Goal: Share content

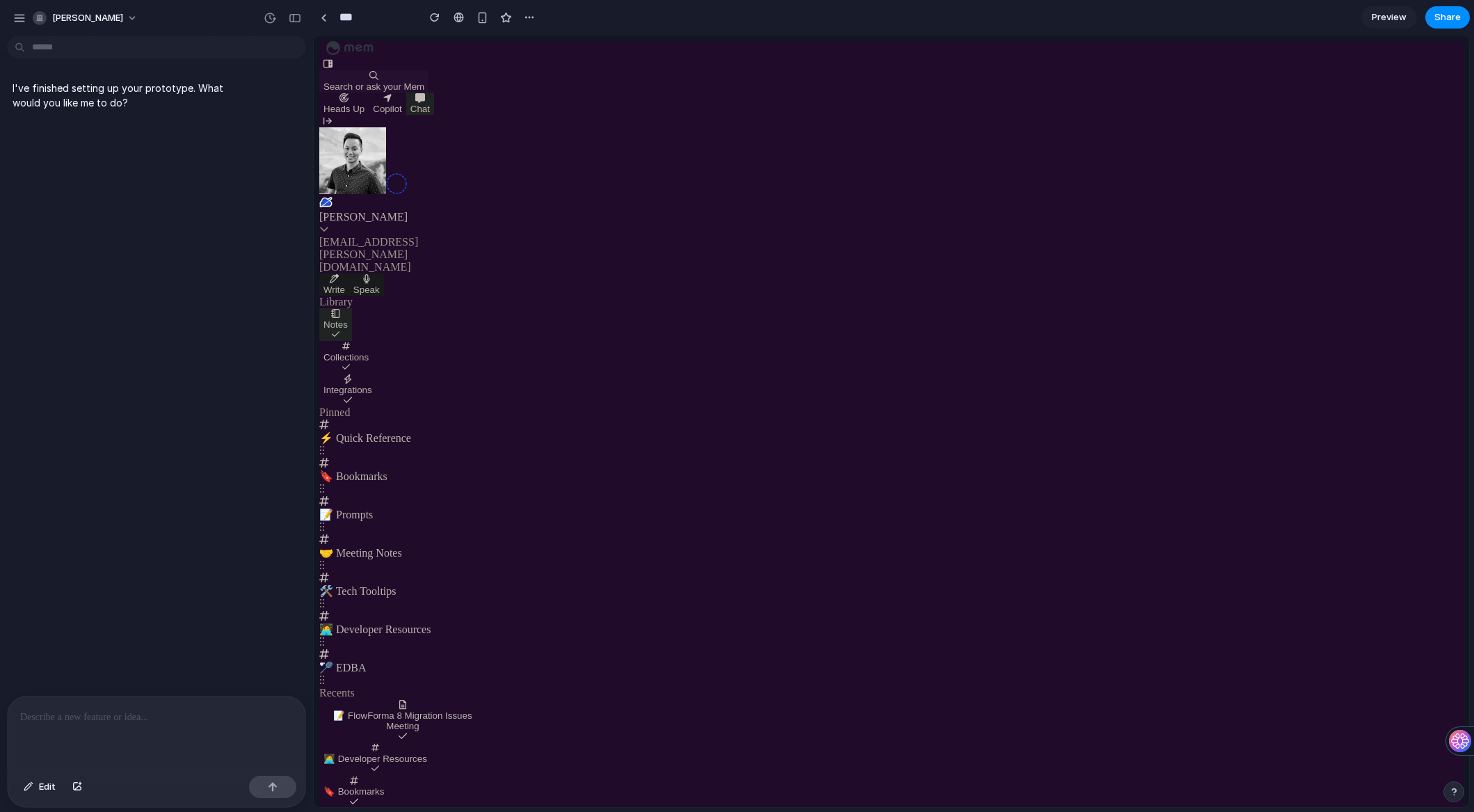
click at [1162, 17] on section "*** Preview Share" at bounding box center [892, 17] width 1157 height 35
click at [213, 724] on div at bounding box center [156, 733] width 298 height 74
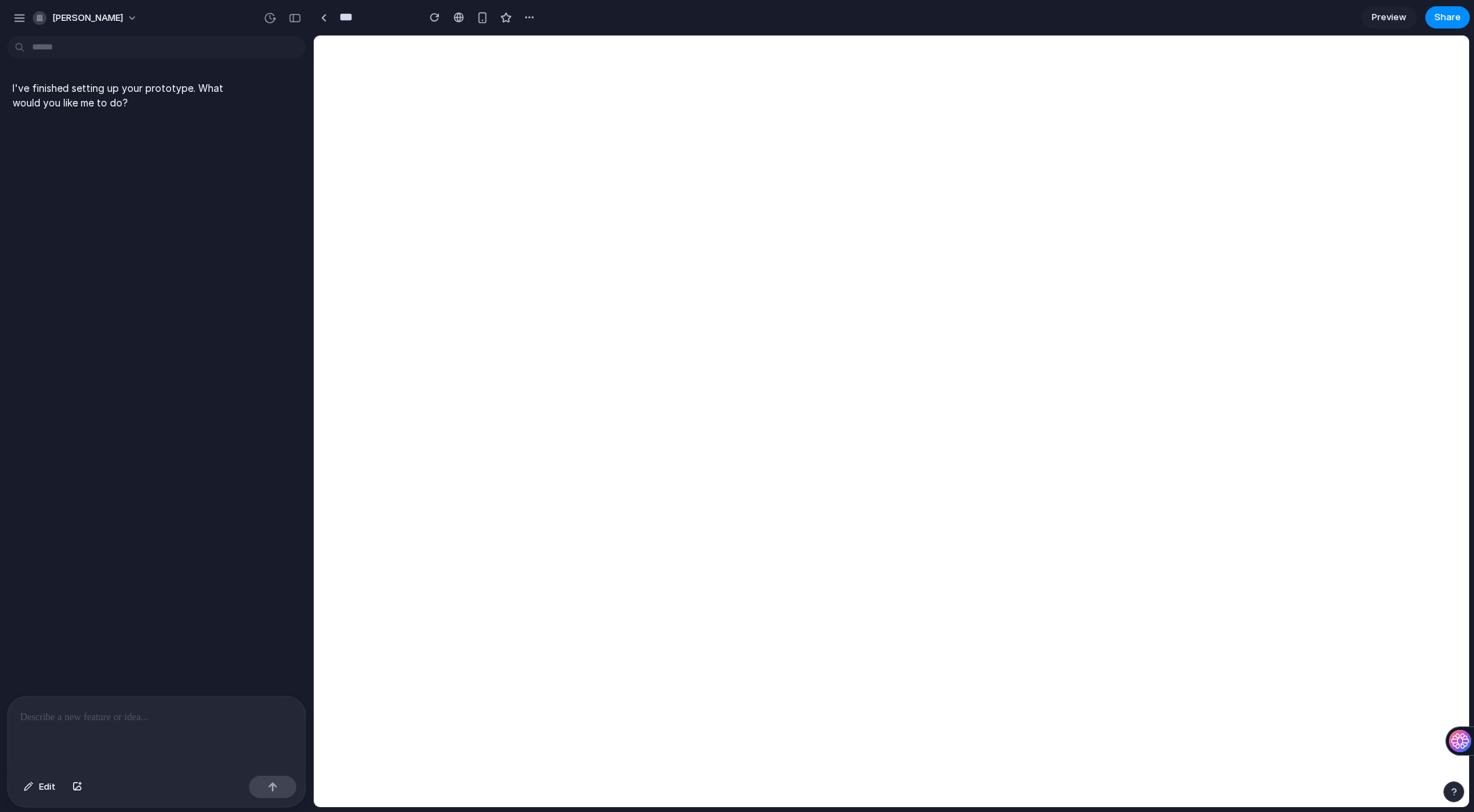
click at [100, 738] on div at bounding box center [156, 733] width 298 height 74
